Goal: Task Accomplishment & Management: Manage account settings

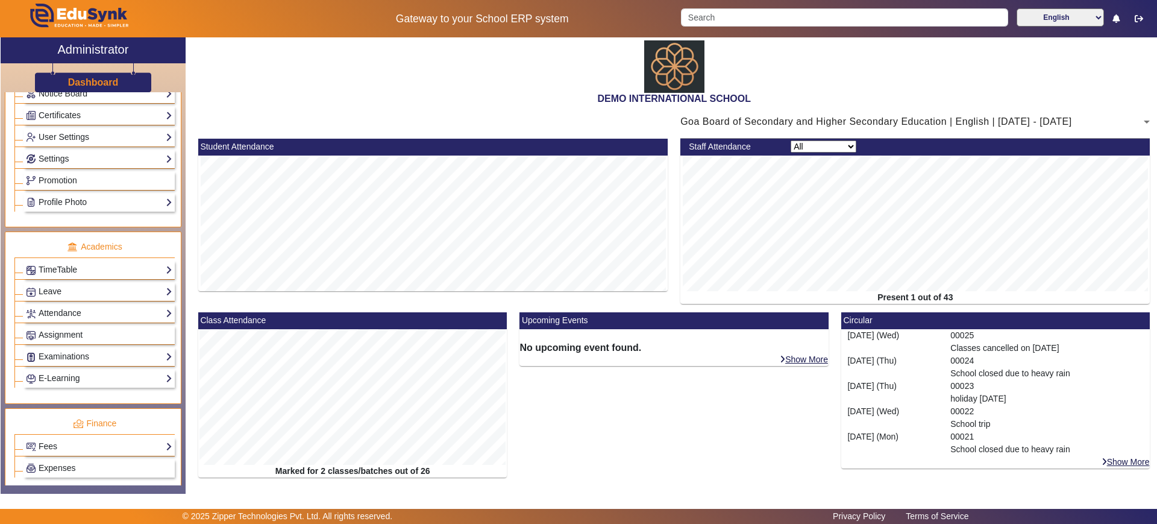
scroll to position [321, 0]
click at [95, 309] on link "Attendance" at bounding box center [99, 312] width 146 height 14
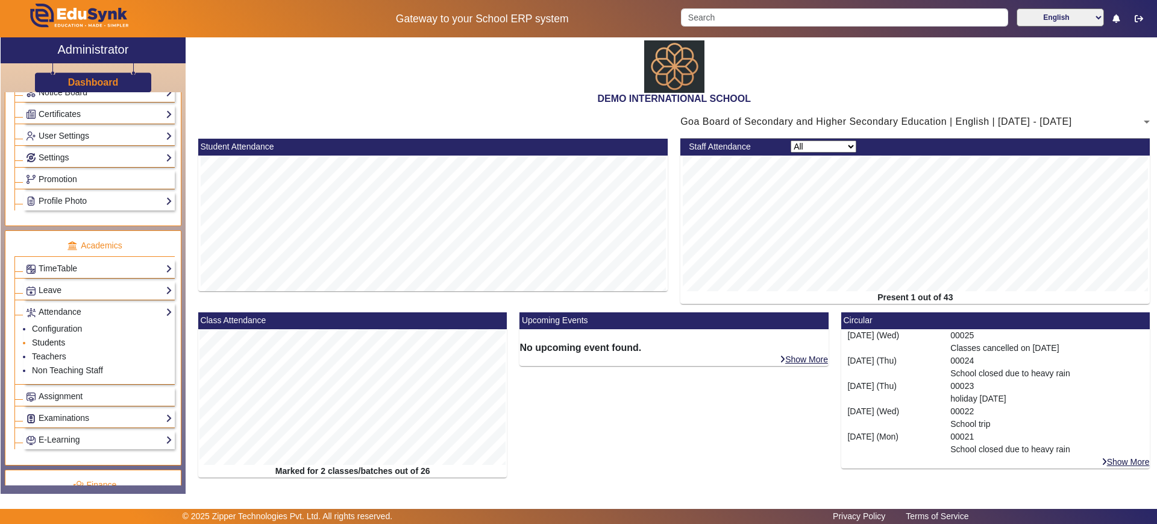
click at [62, 344] on link "Students" at bounding box center [48, 342] width 33 height 10
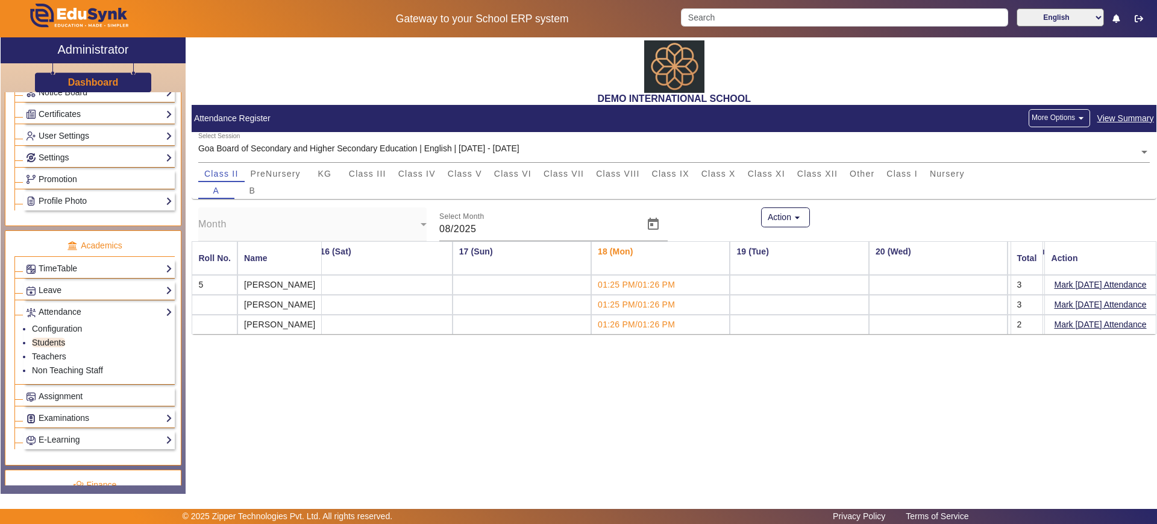
scroll to position [0, 2099]
click at [667, 178] on span "Class IX" at bounding box center [670, 173] width 37 height 17
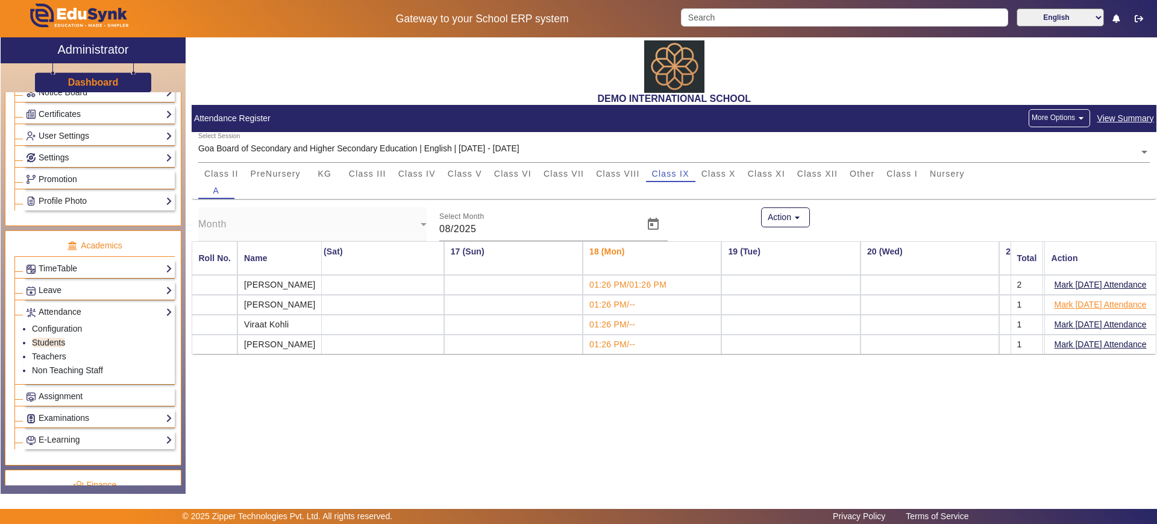
click at [1089, 308] on button "Mark [DATE] Attendance" at bounding box center [1100, 304] width 95 height 15
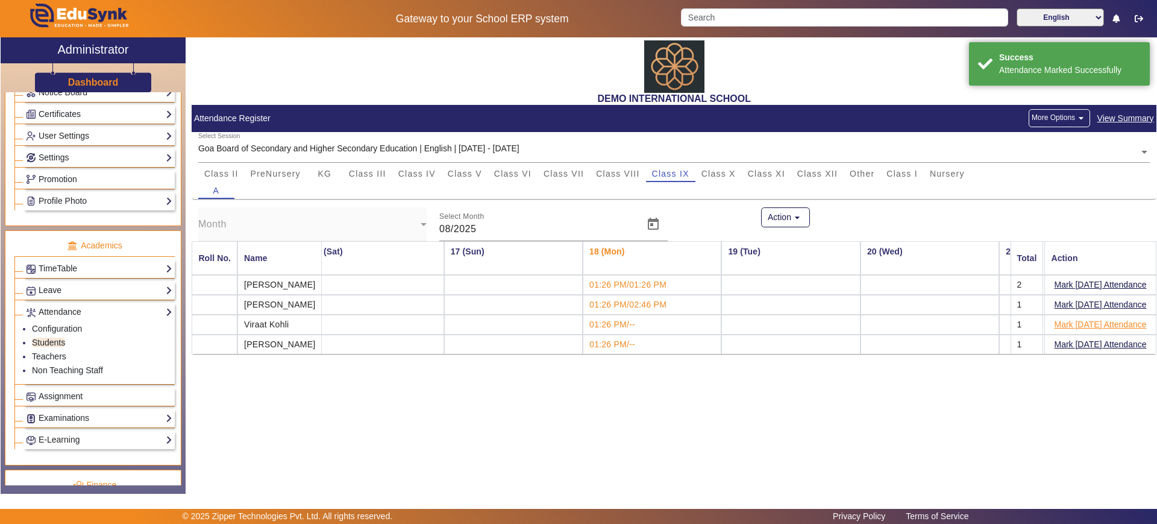
click at [1089, 323] on button "Mark [DATE] Attendance" at bounding box center [1100, 324] width 95 height 15
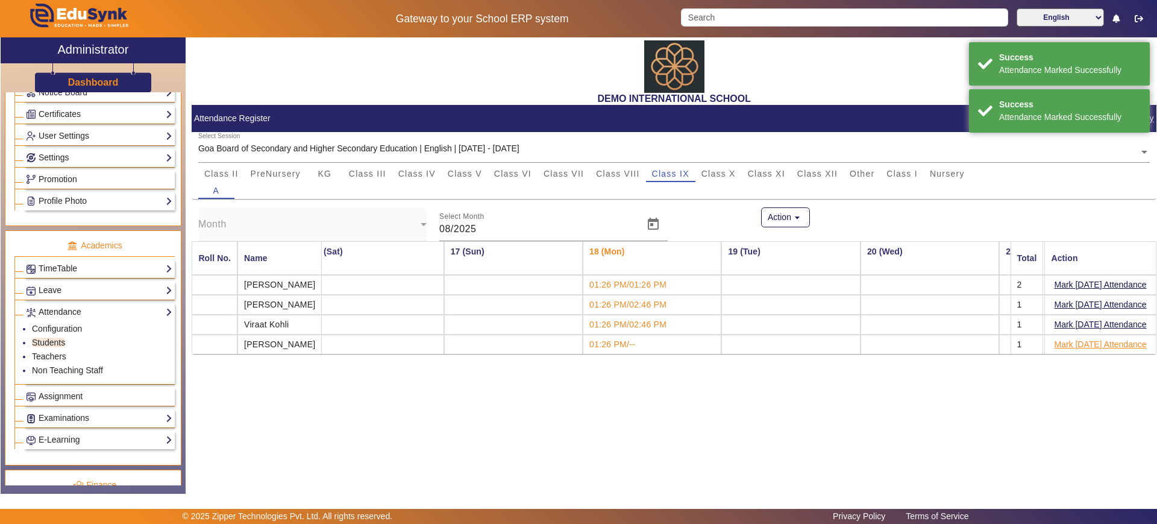
click at [1086, 345] on button "Mark [DATE] Attendance" at bounding box center [1100, 344] width 95 height 15
click at [796, 209] on button "Action arrow_drop_down" at bounding box center [785, 217] width 49 height 20
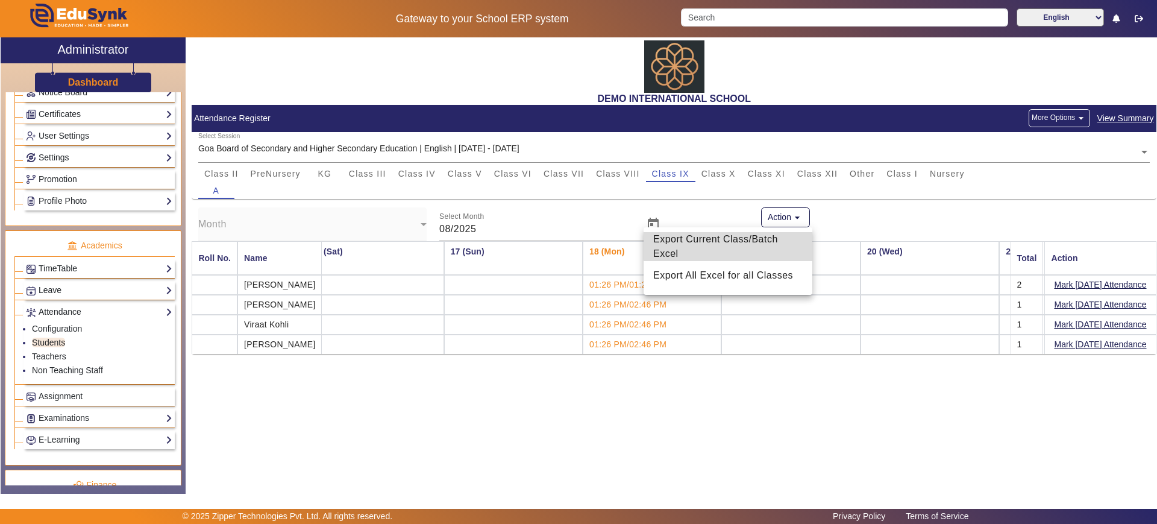
click at [734, 245] on span "Export Current Class/Batch Excel" at bounding box center [727, 246] width 149 height 29
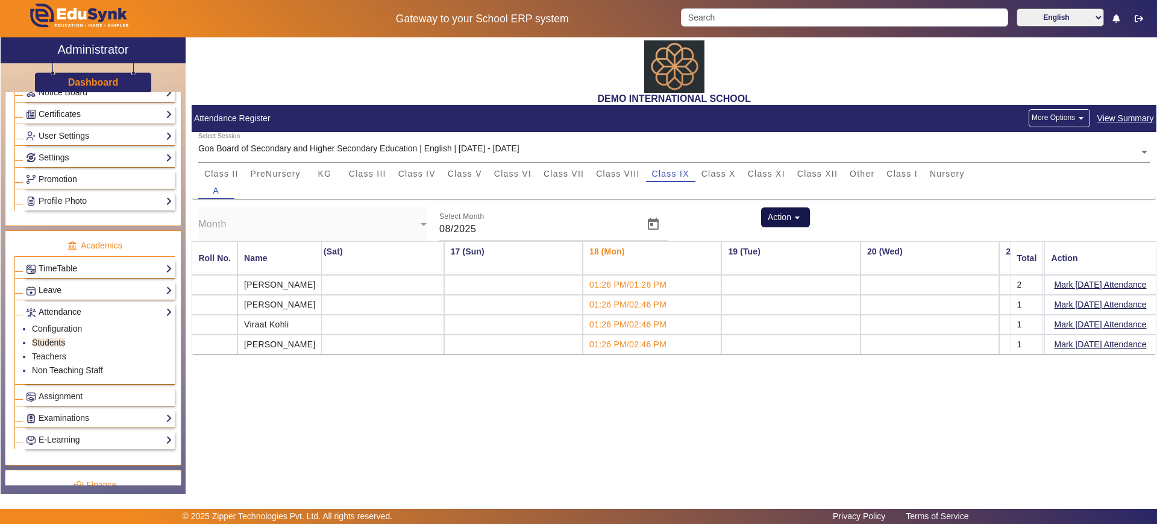
click at [774, 214] on button "Action arrow_drop_down" at bounding box center [785, 217] width 49 height 20
